Goal: Find specific page/section: Find specific page/section

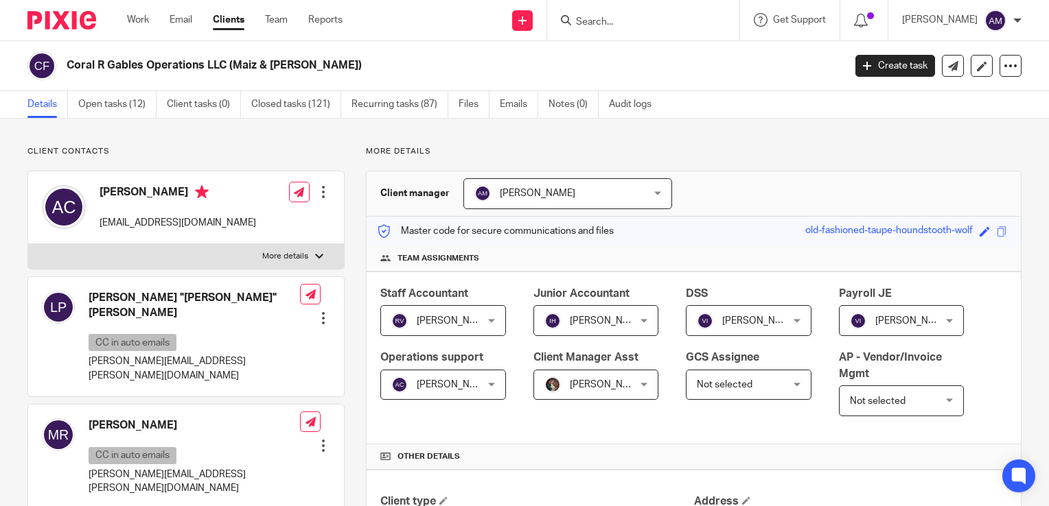
click at [615, 23] on input "Search" at bounding box center [636, 22] width 124 height 12
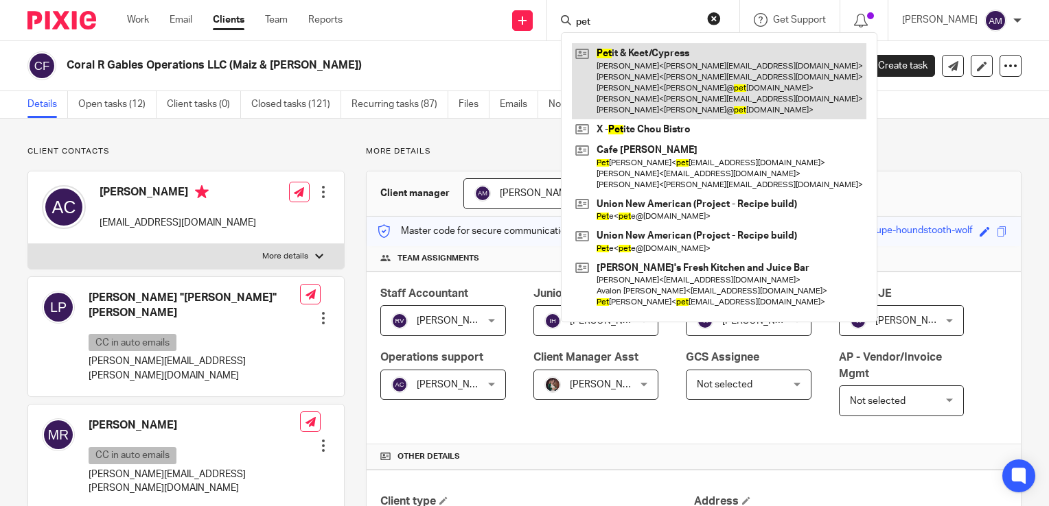
type input "pet"
click at [641, 77] on link at bounding box center [719, 81] width 294 height 76
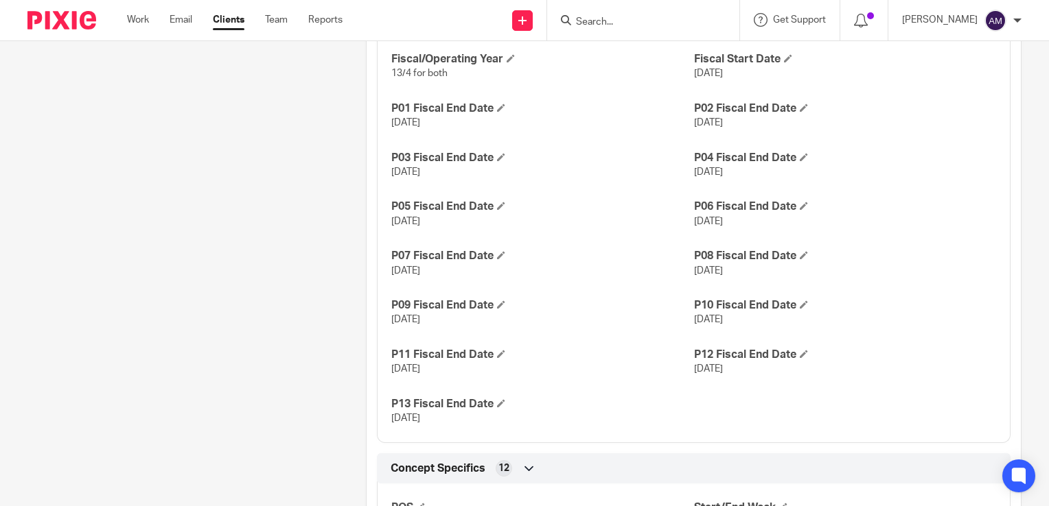
scroll to position [883, 0]
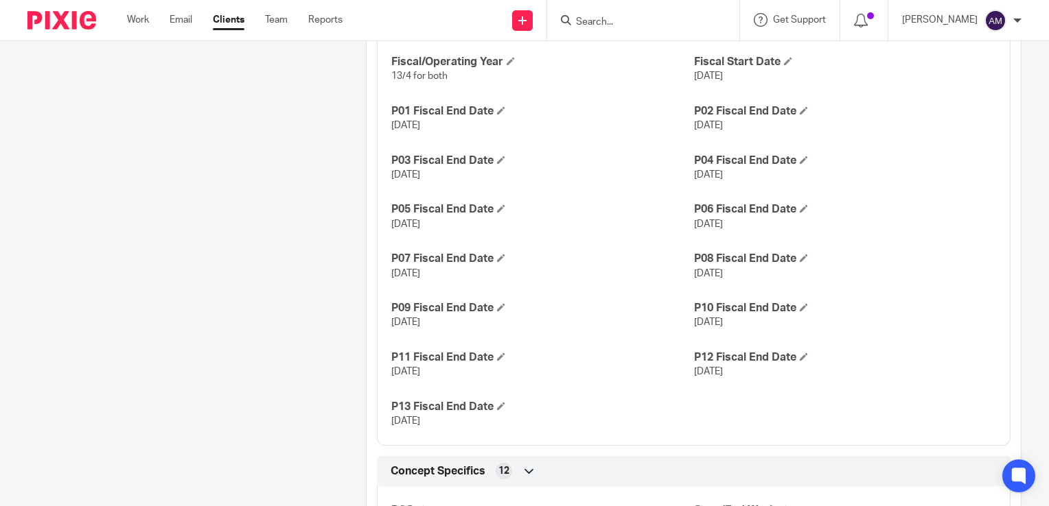
click at [944, 333] on div "Fiscal/Operating Year 13/4 for both Fiscal Start Date [DATE] P01 Fiscal End Dat…" at bounding box center [693, 236] width 633 height 419
click at [922, 344] on div "Fiscal/Operating Year 13/4 for both Fiscal Start Date [DATE] P01 Fiscal End Dat…" at bounding box center [693, 236] width 633 height 419
